Goal: Download file/media

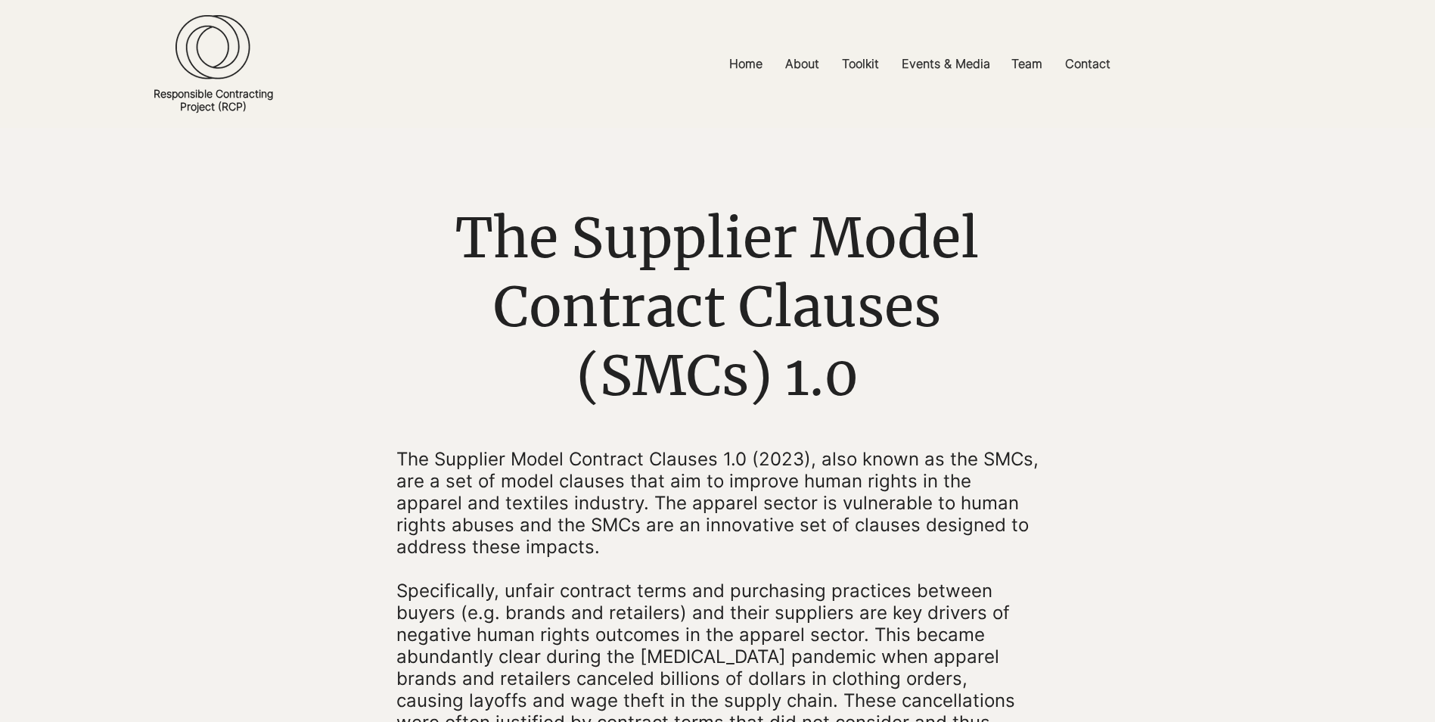
scroll to position [23, 0]
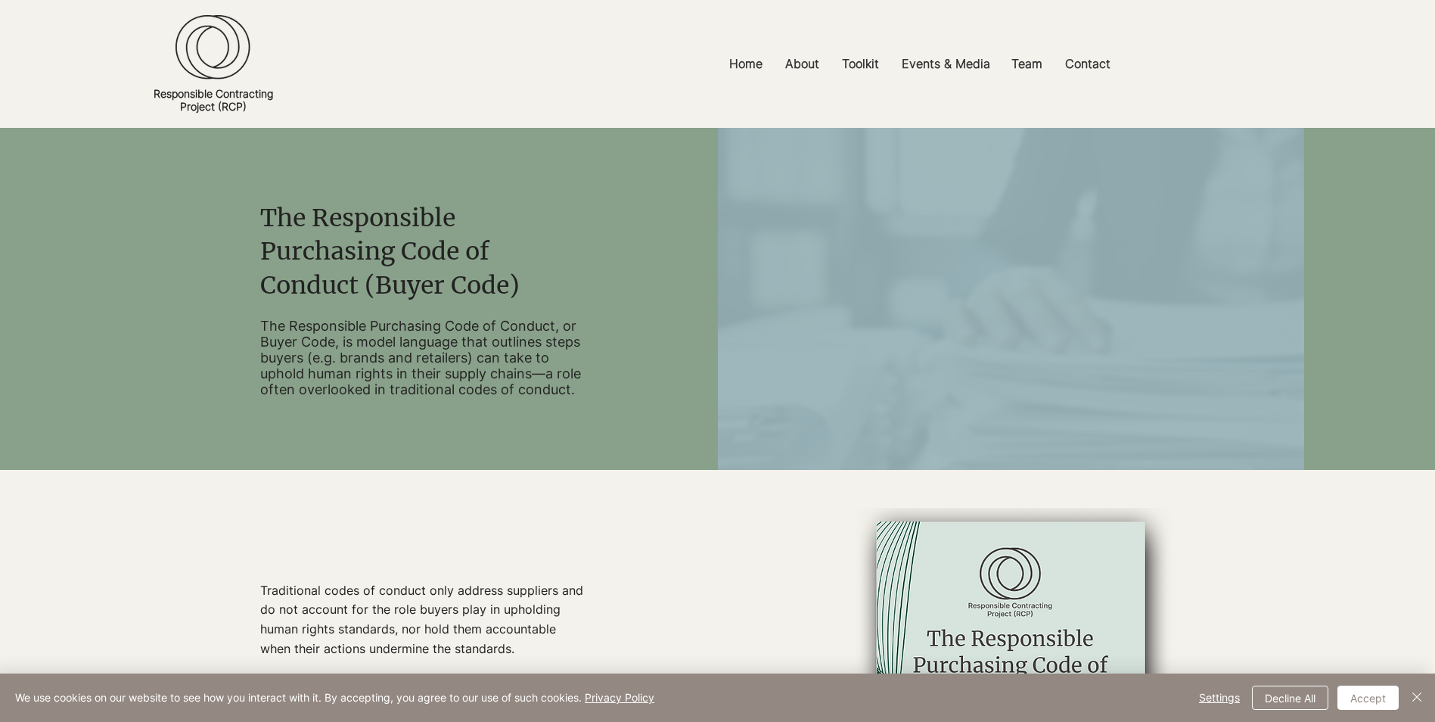
drag, startPoint x: 1434, startPoint y: 133, endPoint x: 1445, endPoint y: 261, distance: 128.3
click at [1434, 260] on html "top of page Skip to Main Content Home About Core Principles Uptake FAQs Toolkit…" at bounding box center [717, 361] width 1435 height 722
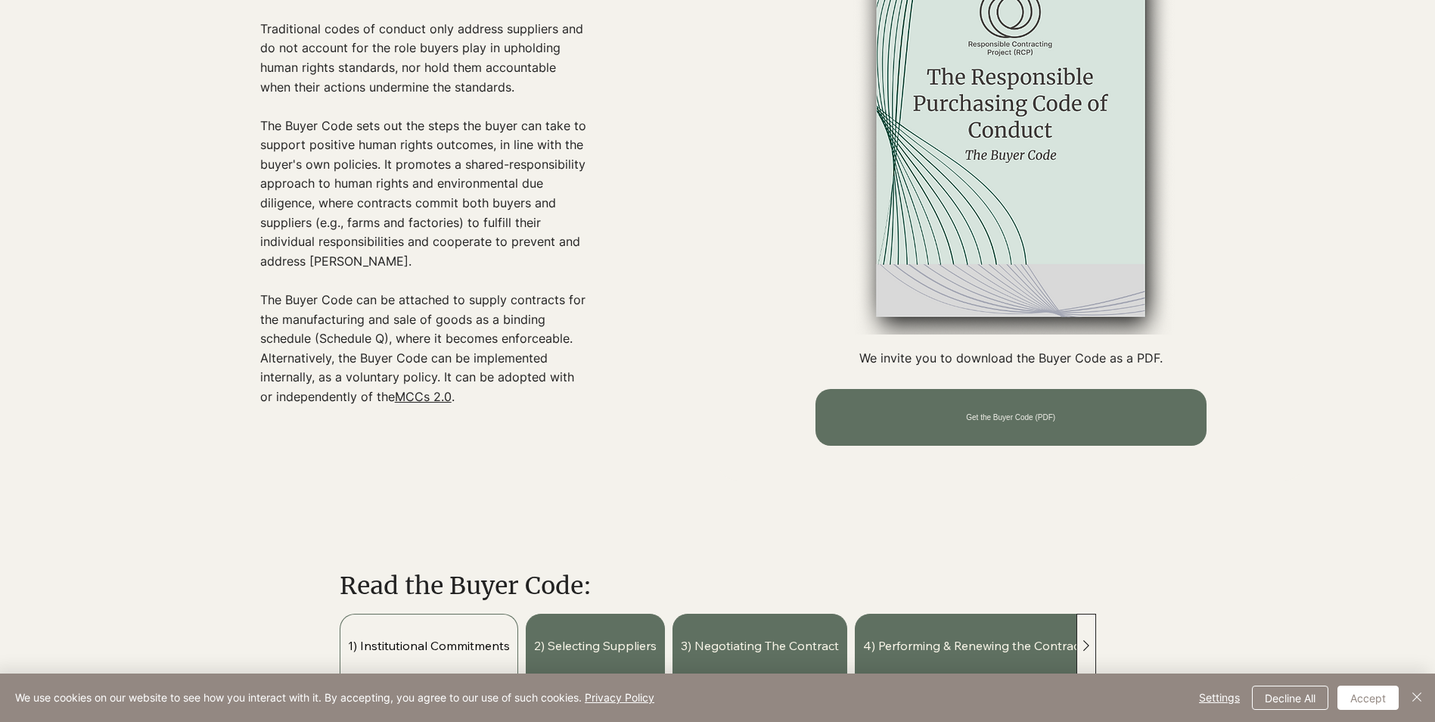
scroll to position [565, 0]
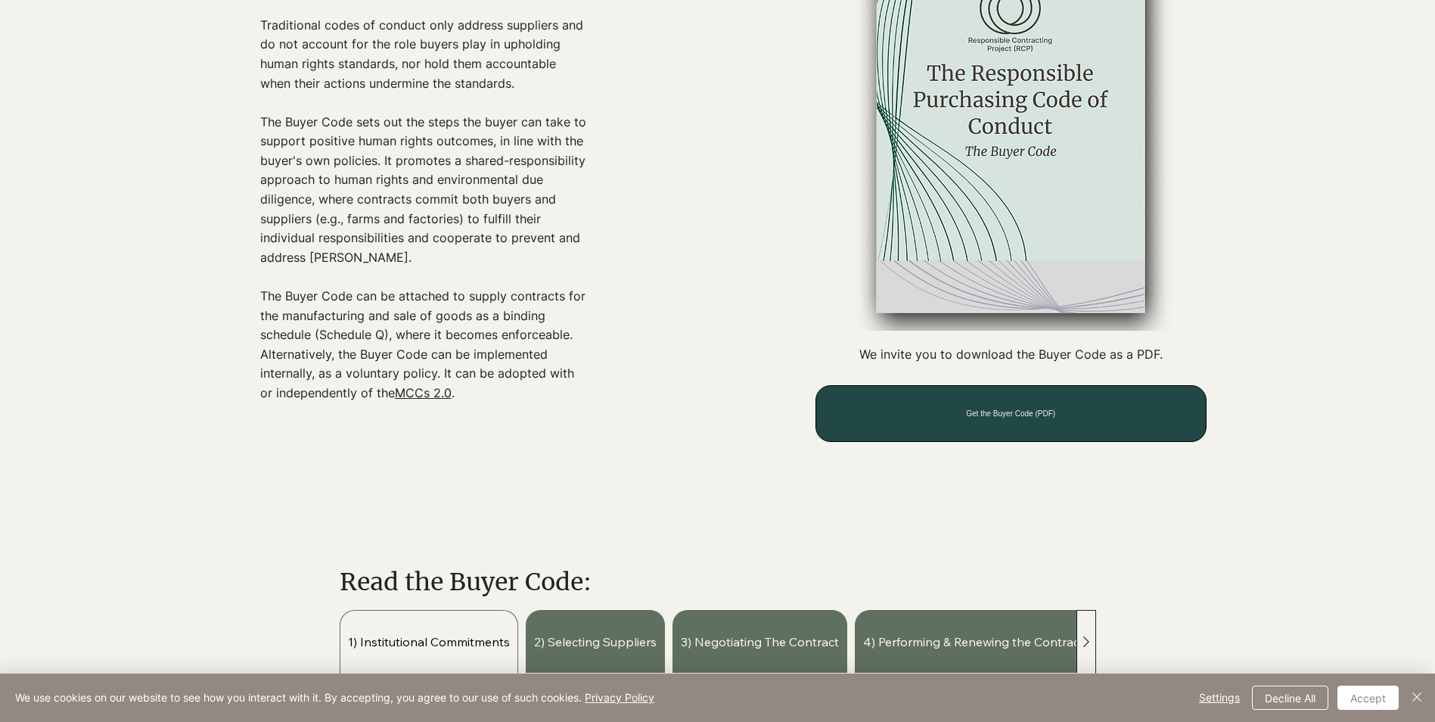
click at [1011, 418] on span "Get the Buyer Code (PDF)" at bounding box center [1010, 413] width 89 height 8
